Goal: Task Accomplishment & Management: Complete application form

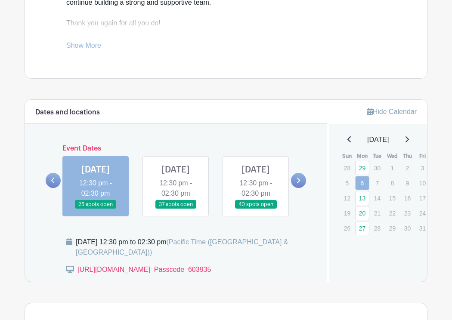
scroll to position [375, 0]
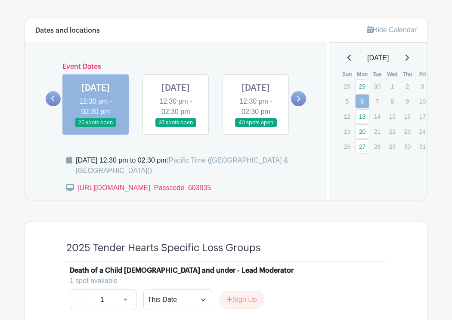
scroll to position [456, 0]
click at [176, 128] on link at bounding box center [176, 128] width 0 height 0
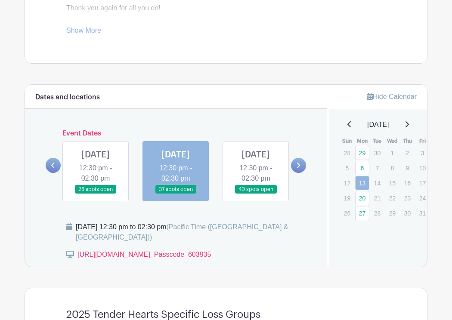
scroll to position [385, 0]
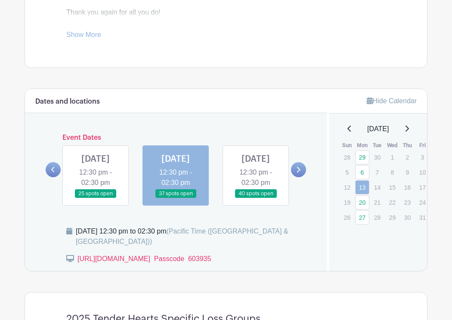
click at [256, 198] on link at bounding box center [256, 198] width 0 height 0
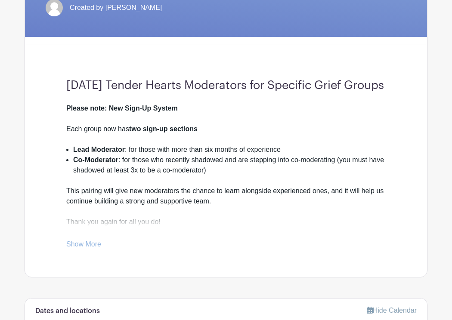
scroll to position [340, 0]
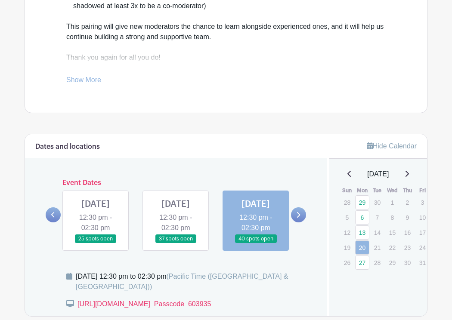
click at [297, 218] on icon at bounding box center [298, 215] width 4 height 6
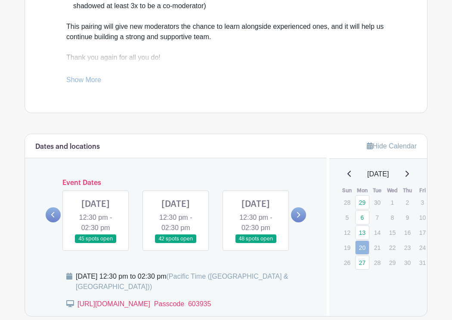
click at [96, 244] on link at bounding box center [96, 244] width 0 height 0
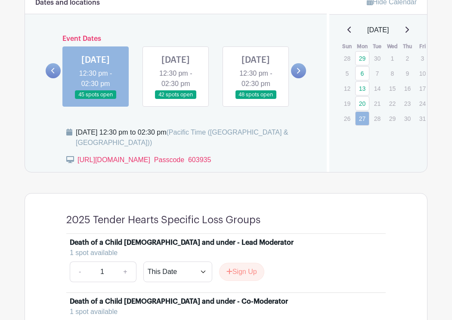
scroll to position [474, 0]
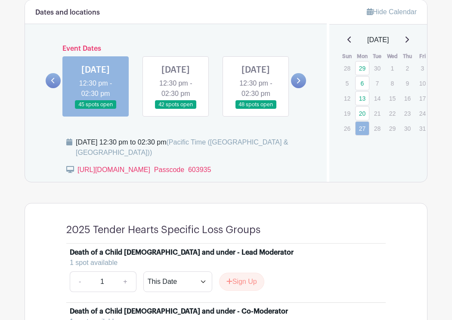
click at [53, 84] on icon at bounding box center [52, 81] width 3 height 6
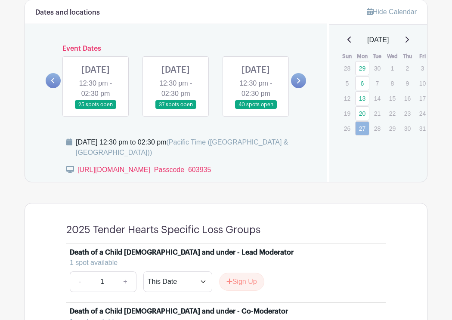
click at [256, 109] on link at bounding box center [256, 109] width 0 height 0
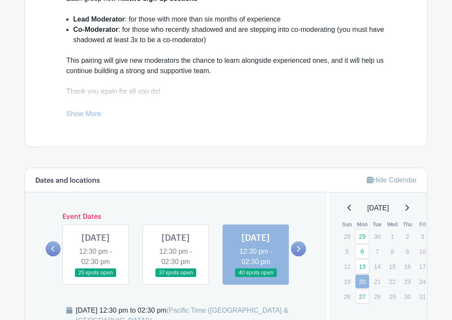
scroll to position [313, 0]
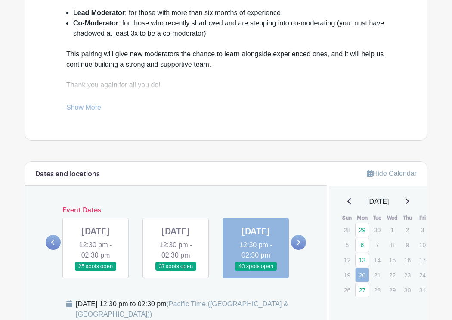
click at [56, 250] on link at bounding box center [53, 242] width 15 height 15
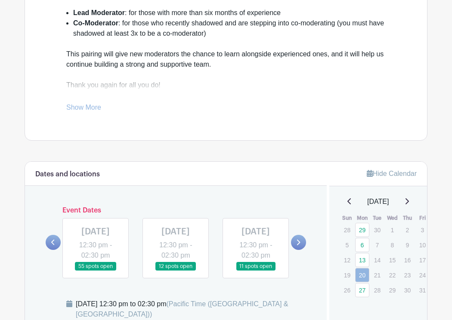
click at [297, 246] on icon at bounding box center [298, 242] width 4 height 6
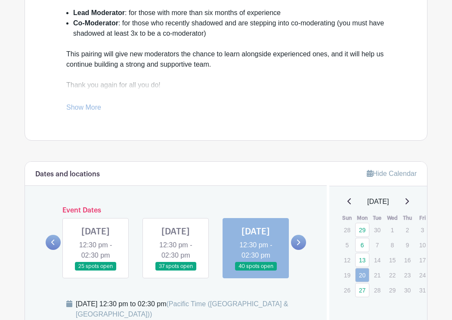
click at [96, 271] on link at bounding box center [96, 271] width 0 height 0
